Goal: Task Accomplishment & Management: Manage account settings

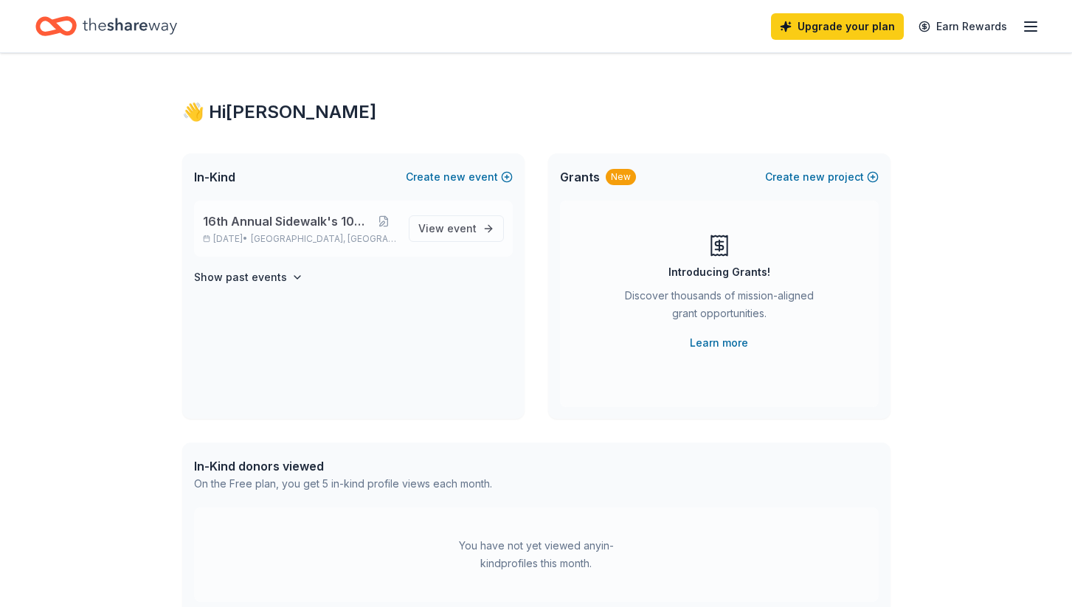
click at [339, 217] on span "16th Annual Sidewalk's 10k Party" at bounding box center [287, 222] width 168 height 18
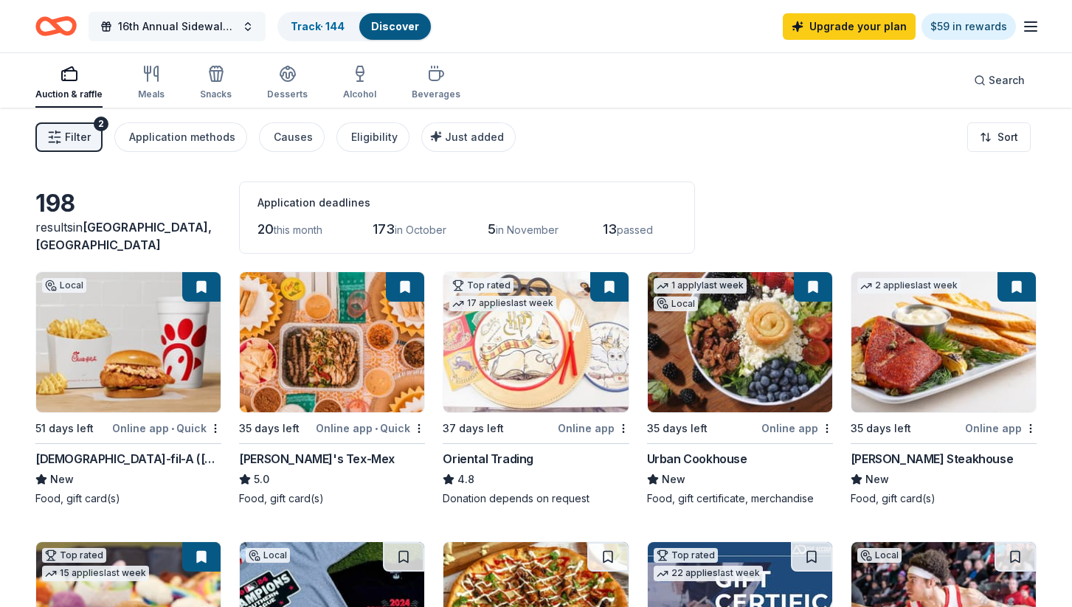
click at [201, 20] on span "16th Annual Sidewalk's 10k Party" at bounding box center [177, 27] width 118 height 18
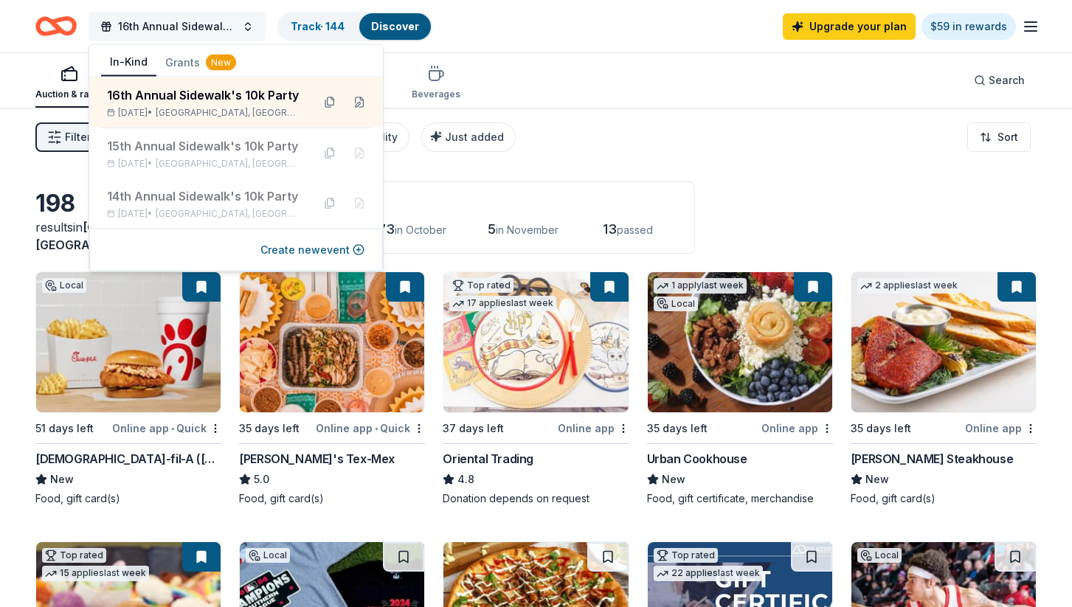
click at [201, 20] on span "16th Annual Sidewalk's 10k Party" at bounding box center [177, 27] width 118 height 18
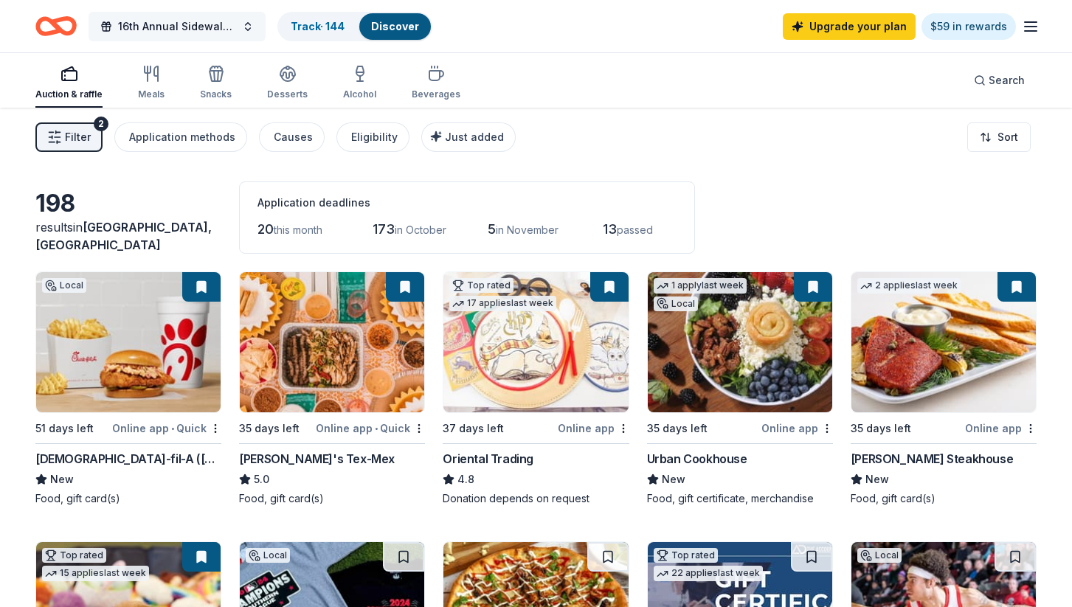
click at [201, 20] on span "16th Annual Sidewalk's 10k Party" at bounding box center [177, 27] width 118 height 18
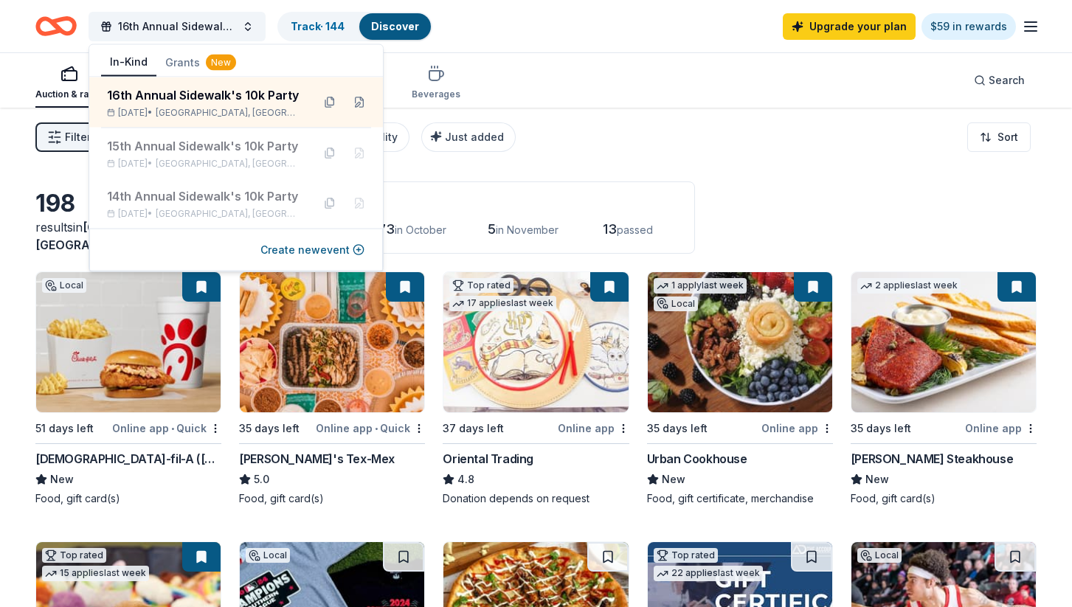
click at [614, 85] on div "Auction & raffle Meals Snacks Desserts Alcohol Beverages Search" at bounding box center [535, 80] width 1001 height 55
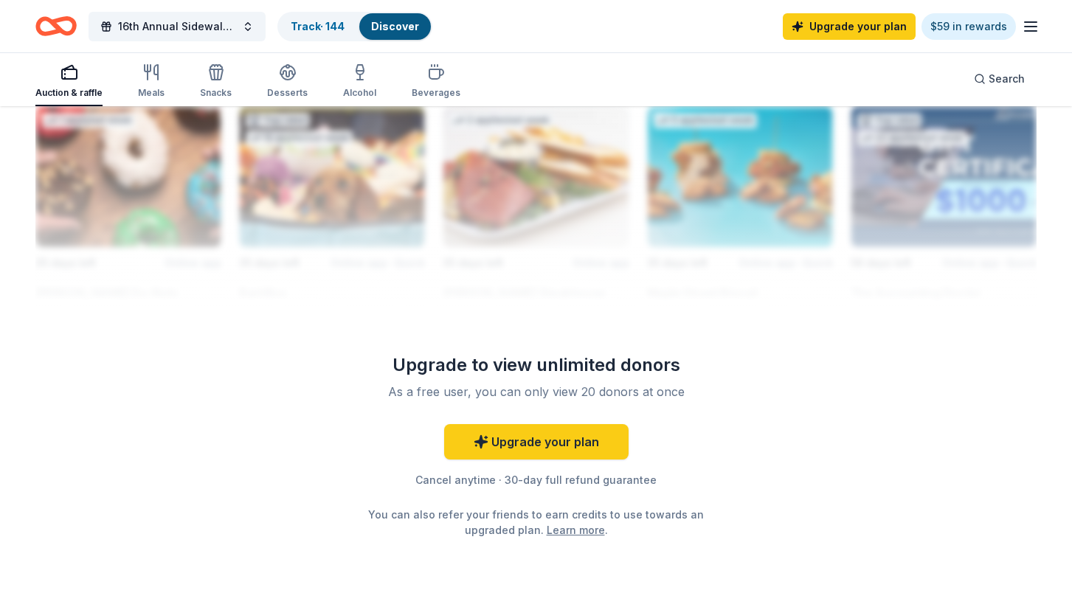
scroll to position [1327, 0]
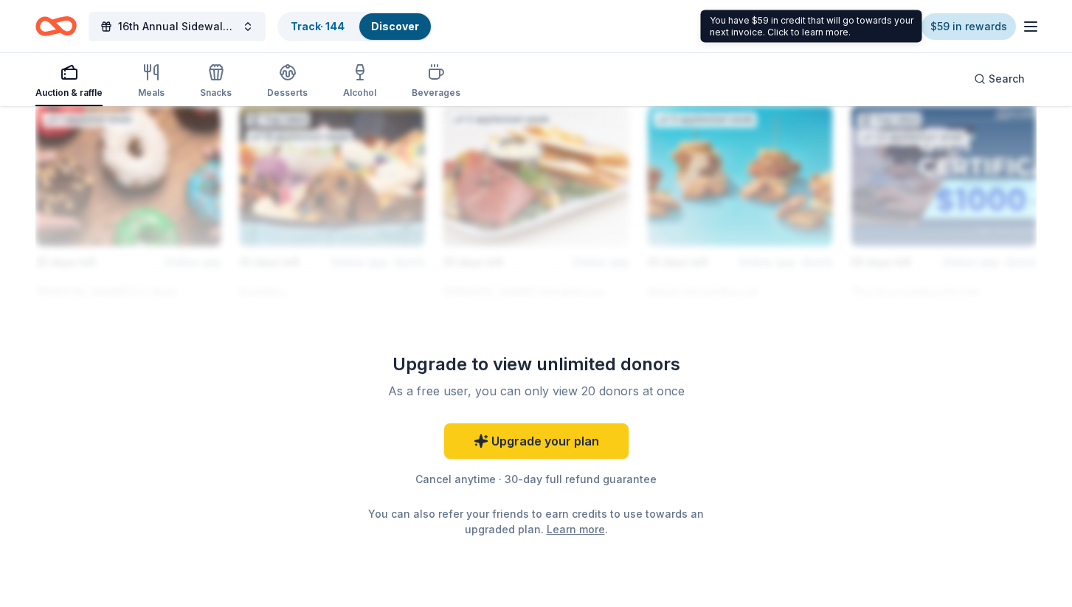
click at [970, 33] on link "$59 in rewards" at bounding box center [969, 26] width 94 height 27
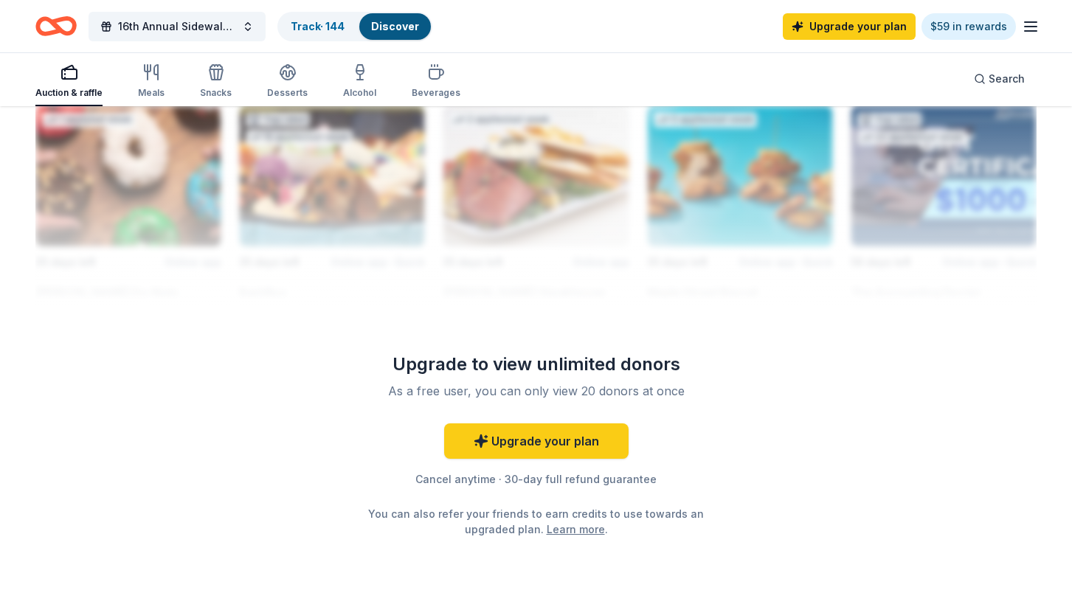
click at [1030, 27] on icon "button" at bounding box center [1031, 27] width 18 height 18
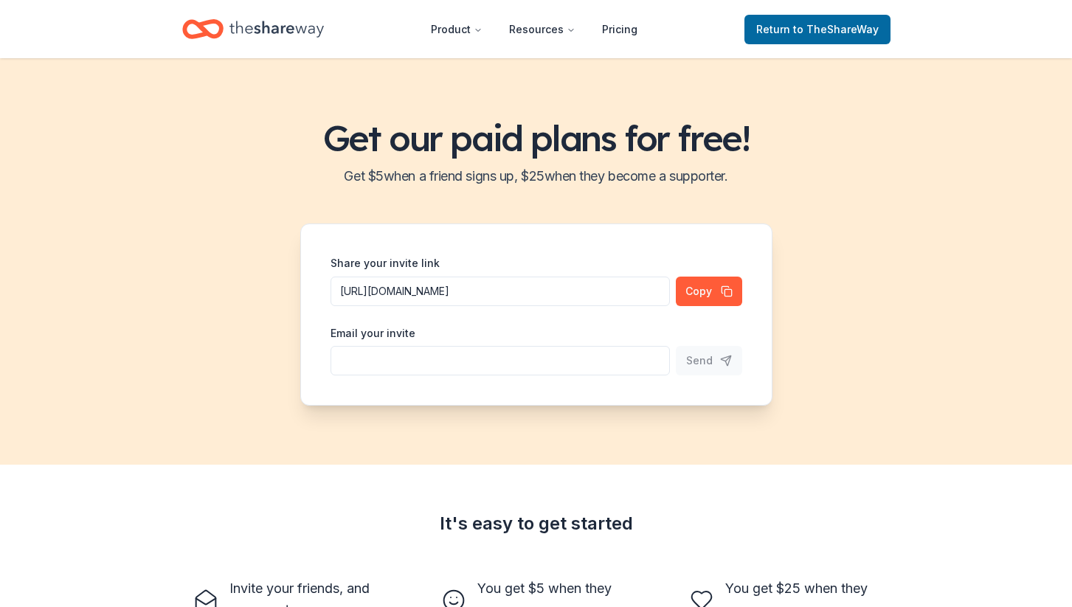
click at [898, 199] on div "Get our paid plans for free! Get $ 5 when a friend signs up, $ 25 when they bec…" at bounding box center [536, 261] width 1072 height 407
click at [806, 33] on span "to TheShareWay" at bounding box center [836, 29] width 86 height 13
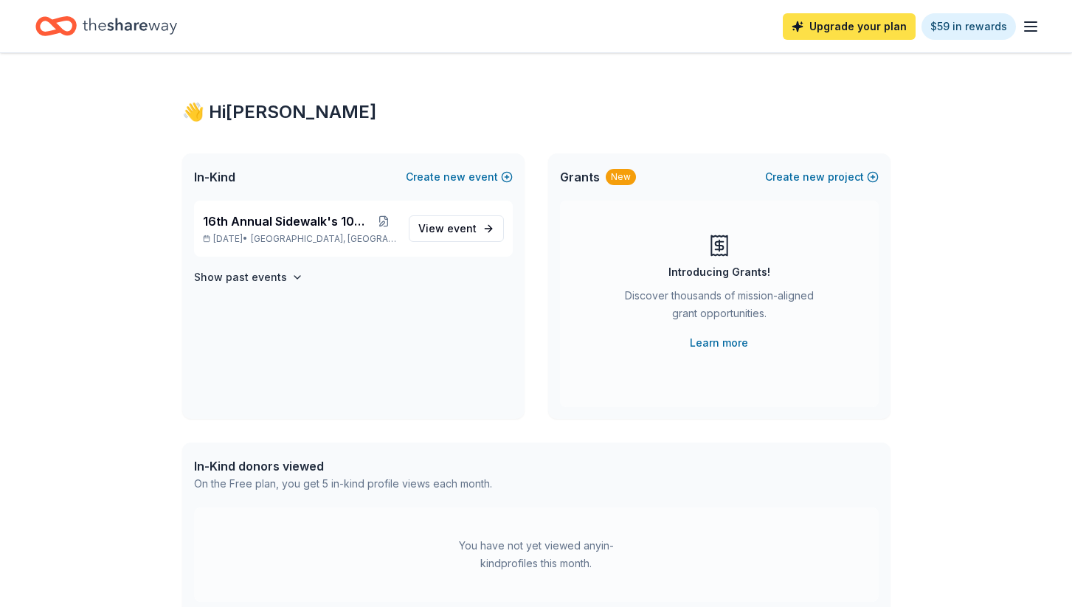
click at [865, 25] on link "Upgrade your plan" at bounding box center [849, 26] width 133 height 27
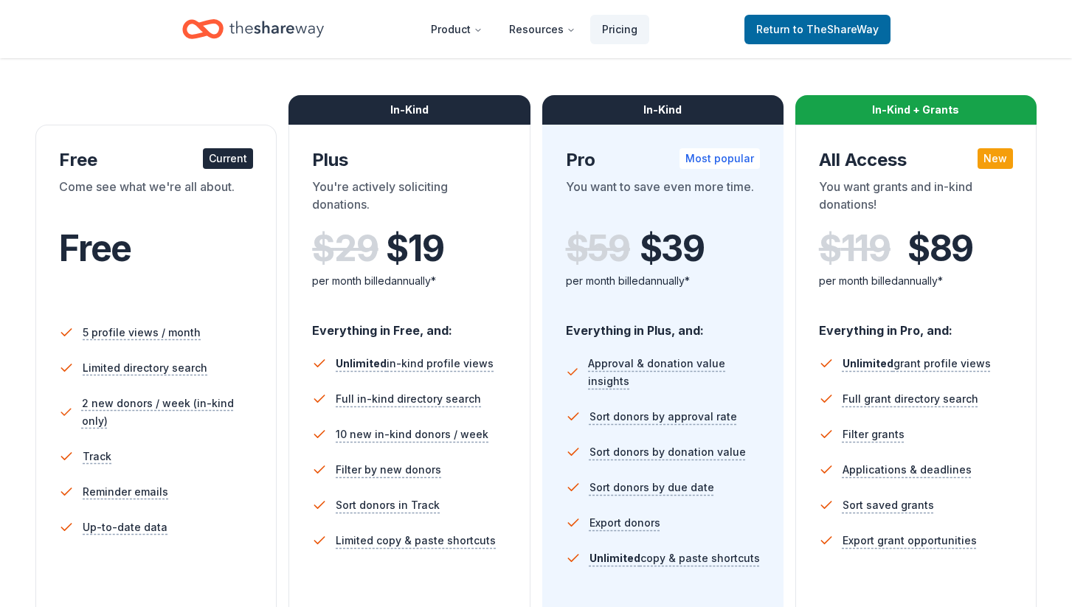
scroll to position [331, 0]
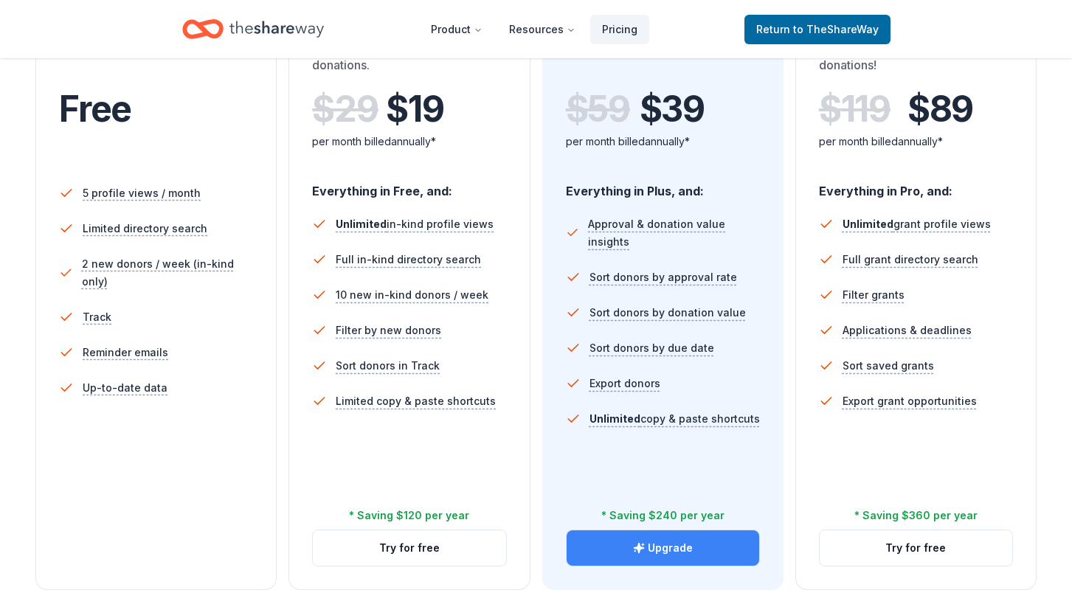
click at [686, 563] on button "Upgrade" at bounding box center [663, 548] width 193 height 35
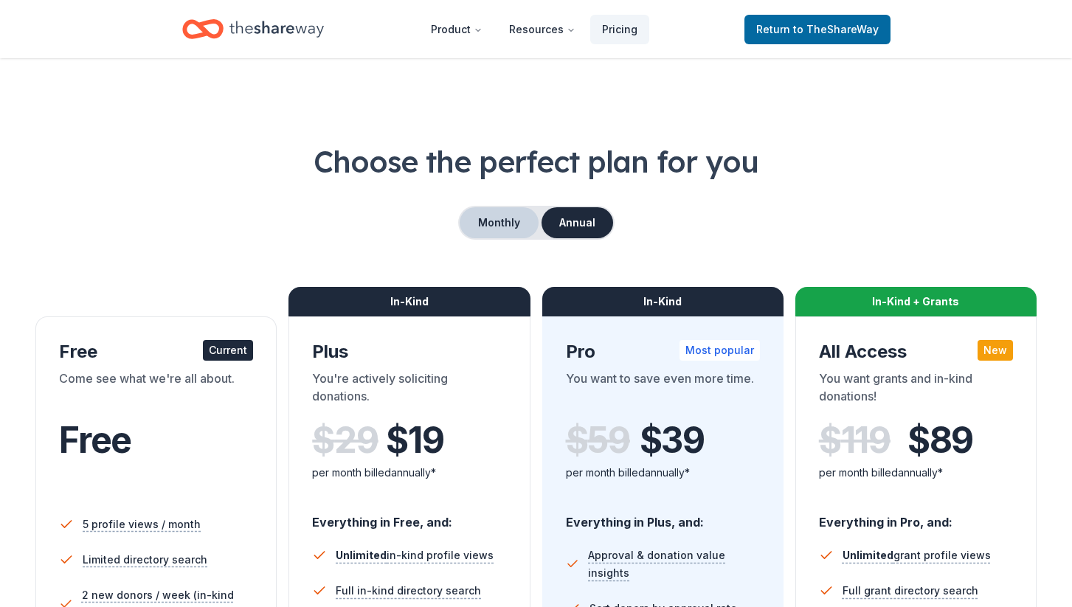
click at [502, 227] on button "Monthly" at bounding box center [499, 222] width 79 height 31
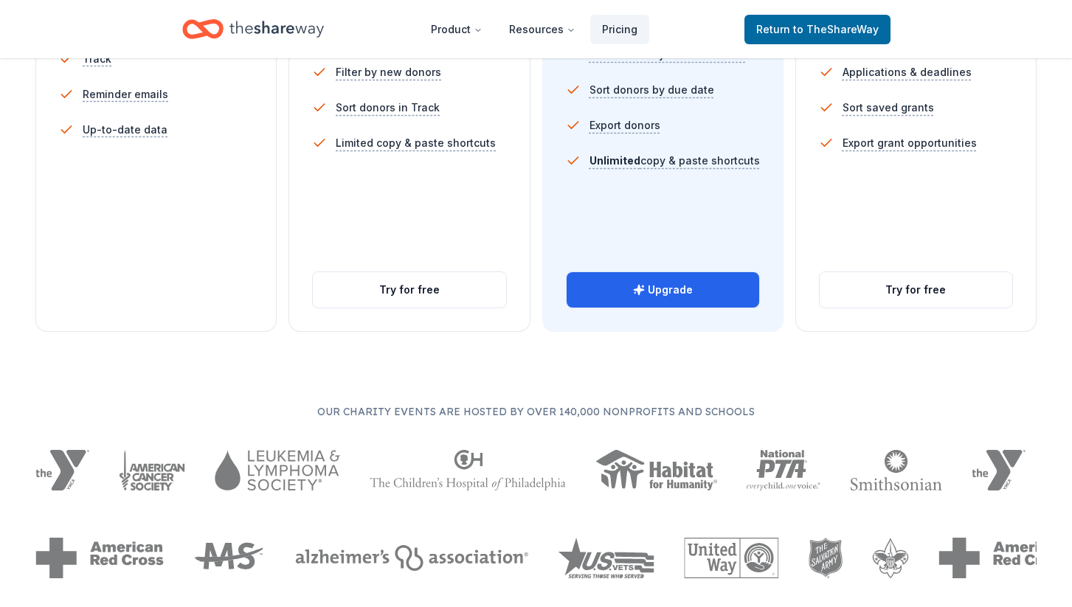
scroll to position [622, 0]
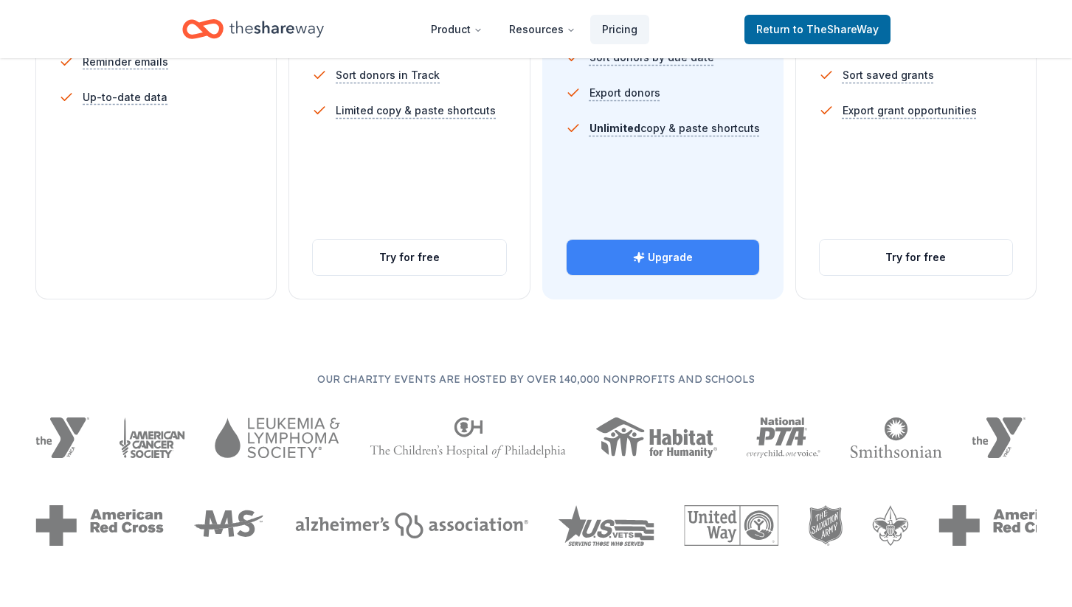
click at [686, 264] on button "Upgrade" at bounding box center [663, 257] width 193 height 35
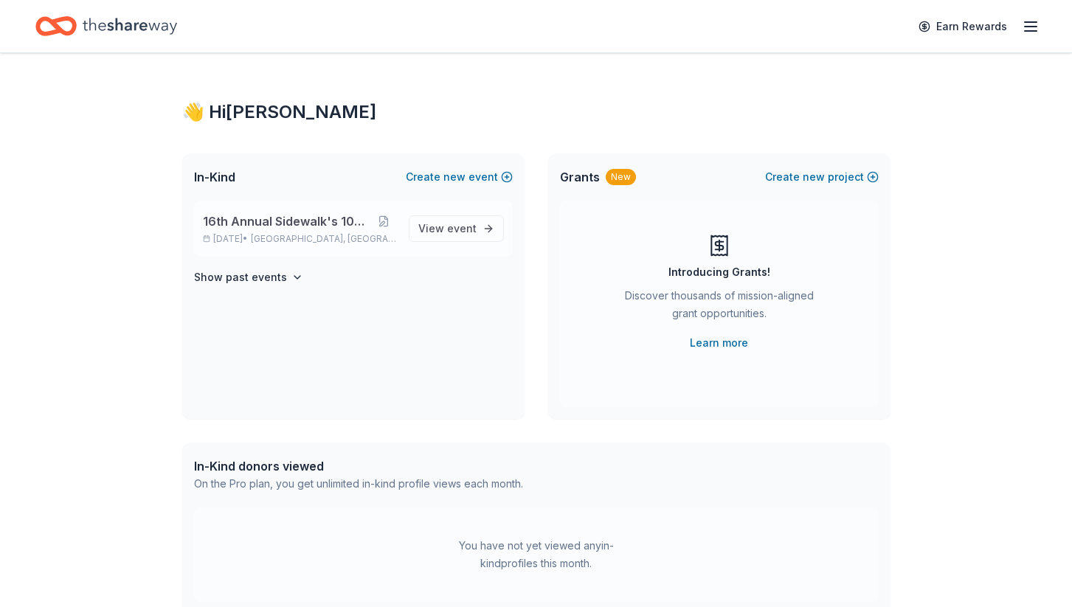
click at [331, 221] on span "16th Annual Sidewalk's 10k Party" at bounding box center [287, 222] width 168 height 18
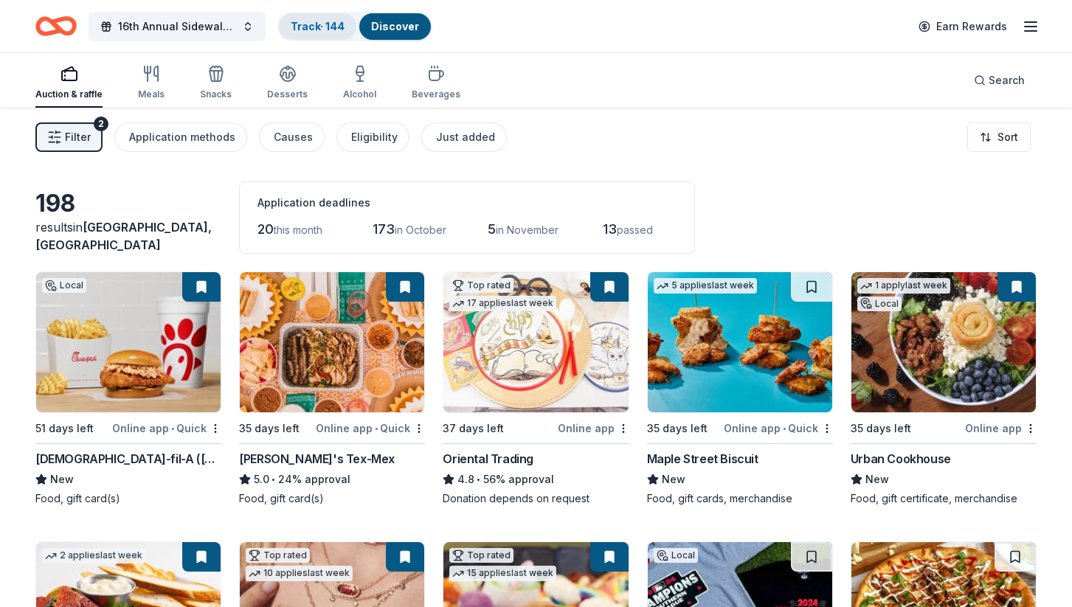
click at [315, 15] on div "Track · 144" at bounding box center [317, 26] width 77 height 27
click at [336, 25] on link "Track · 144" at bounding box center [318, 26] width 54 height 13
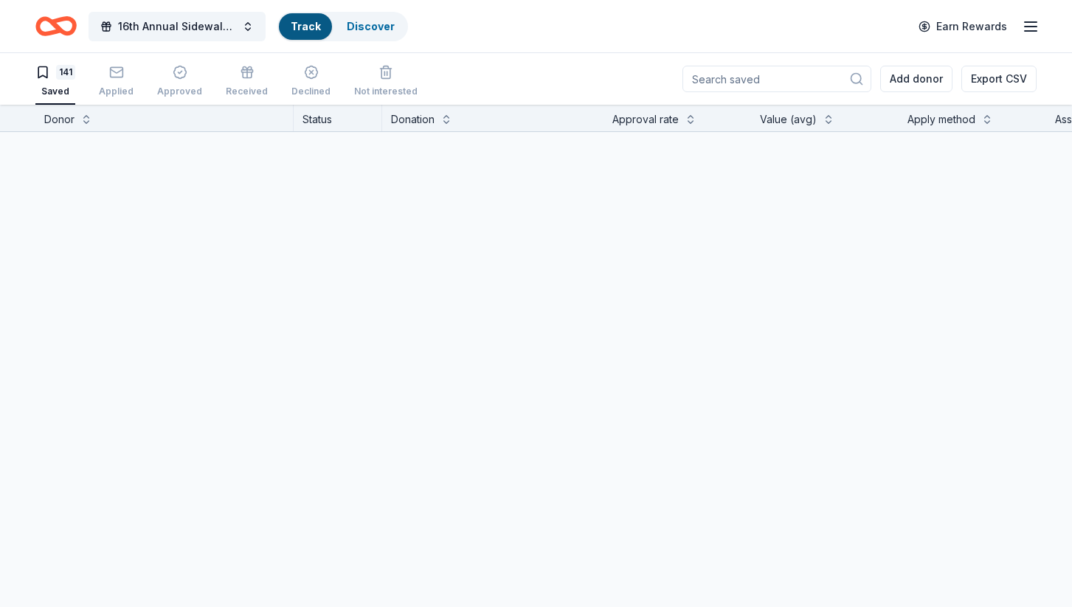
scroll to position [1, 0]
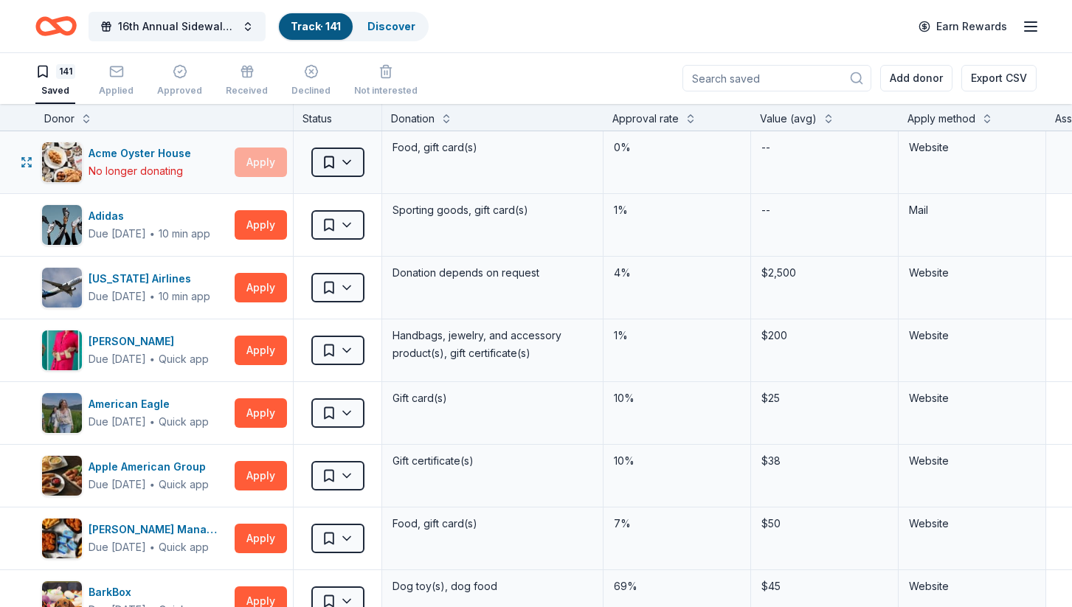
click at [339, 167] on html "16th Annual Sidewalk's 10k Party Track · 141 Discover Earn Rewards 141 Saved Ap…" at bounding box center [536, 302] width 1072 height 607
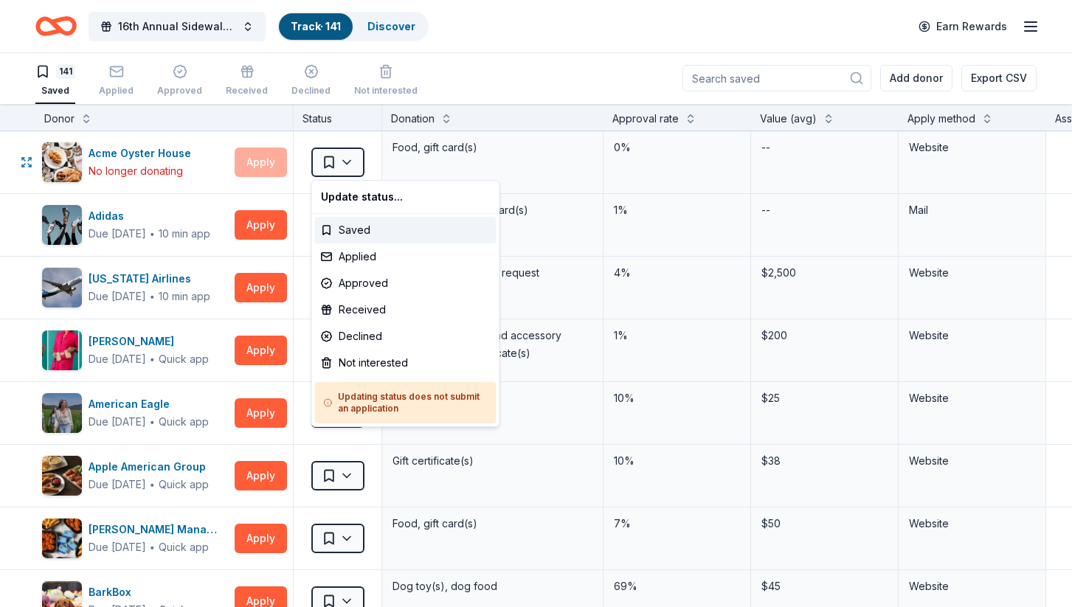
click at [25, 168] on html "16th Annual Sidewalk's 10k Party Track · 141 Discover Earn Rewards 141 Saved Ap…" at bounding box center [536, 302] width 1072 height 607
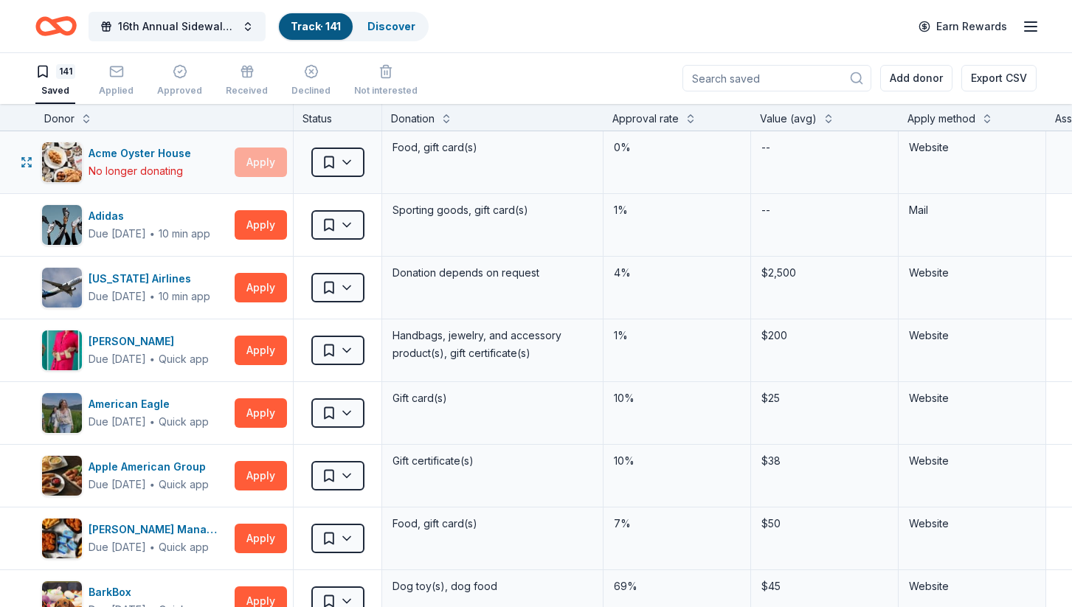
click at [22, 133] on div "Acme Oyster House No longer donating Apply Saved Food, gift card(s) 0% -- Websi…" at bounding box center [725, 162] width 1451 height 62
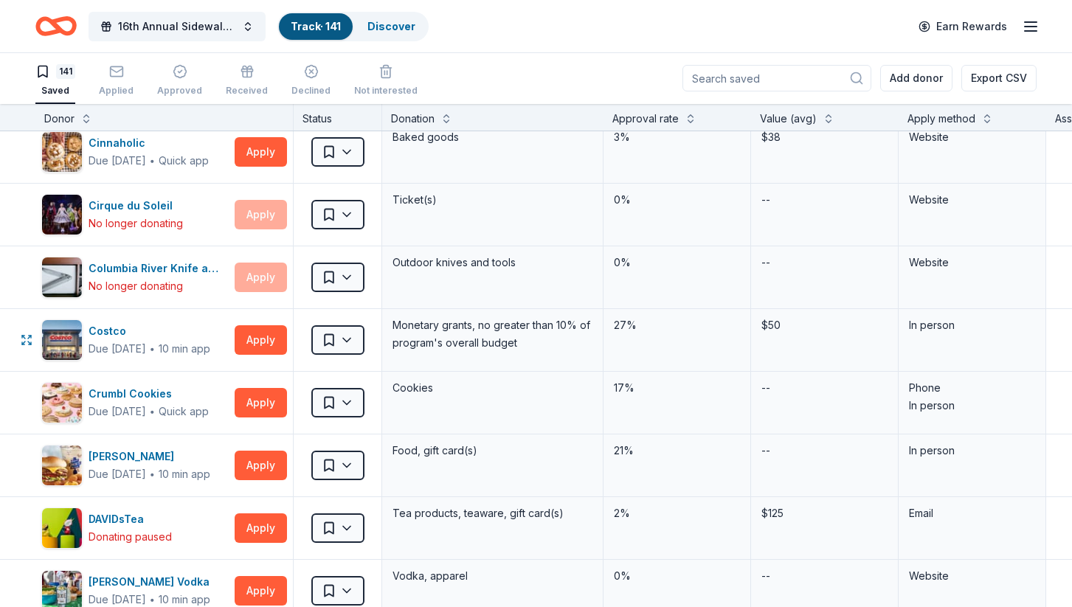
scroll to position [1714, 0]
